Goal: Find specific page/section: Find specific page/section

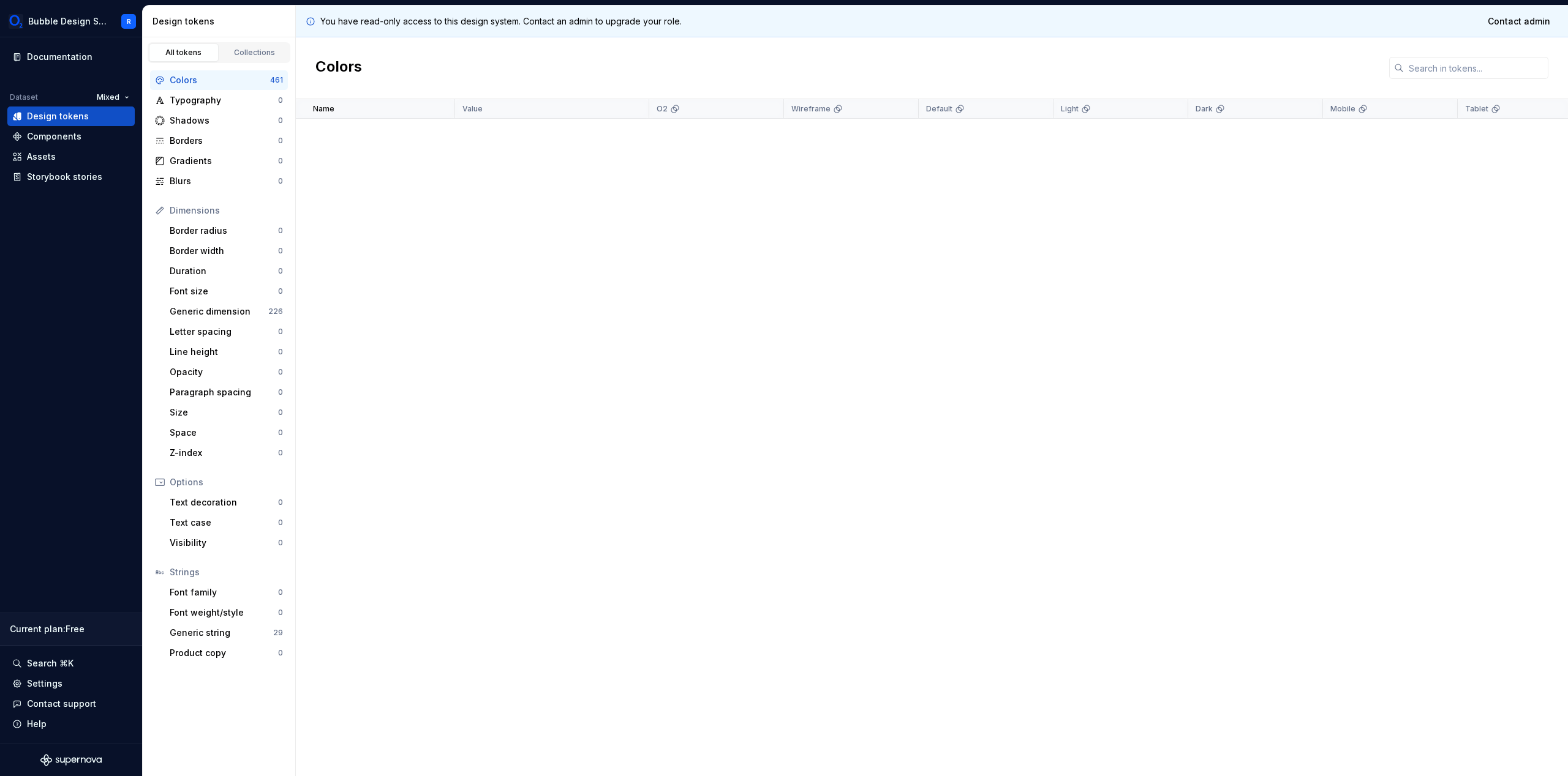
scroll to position [1739, 0]
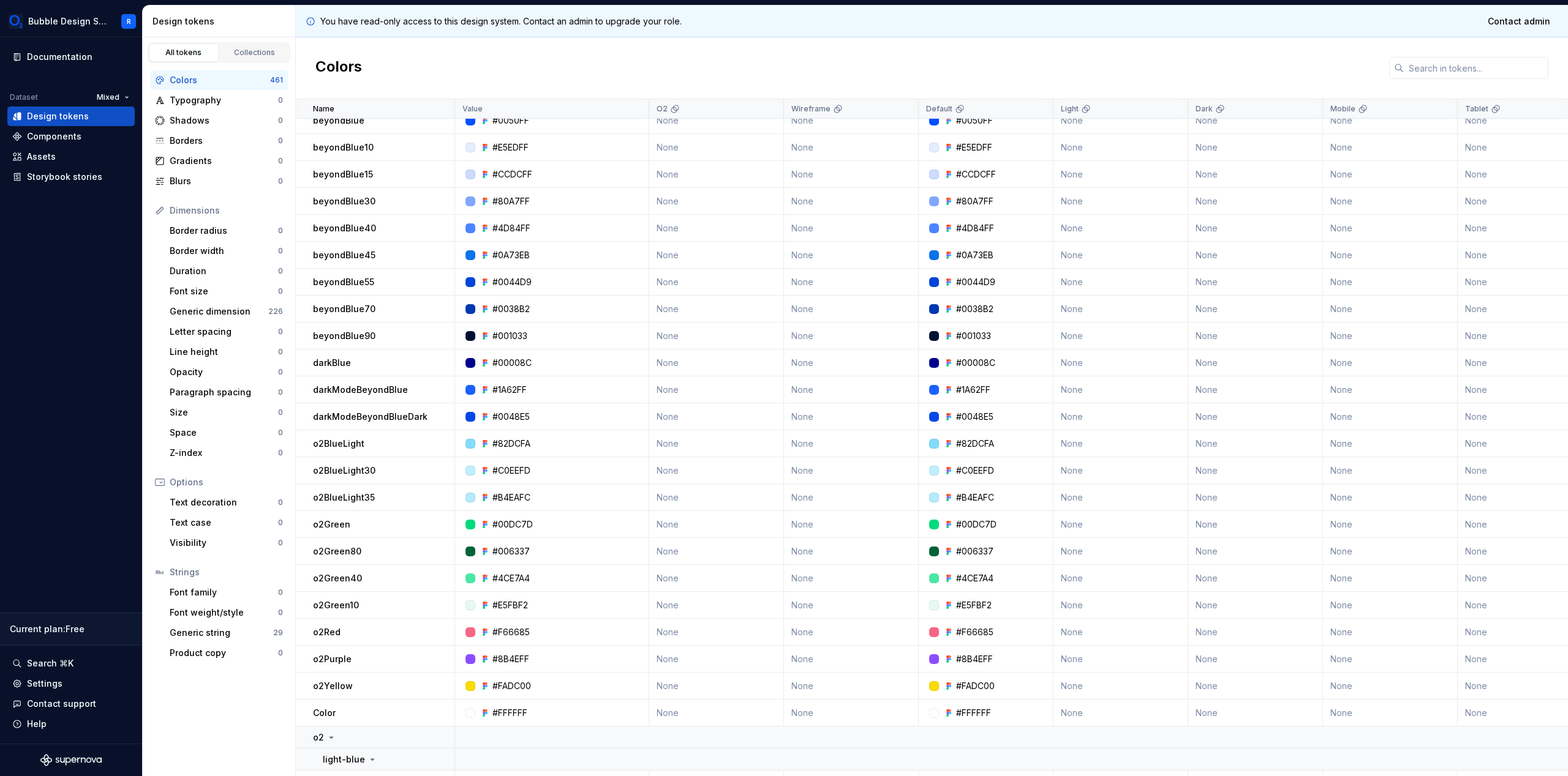
scroll to position [15, 0]
